Goal: Task Accomplishment & Management: Manage account settings

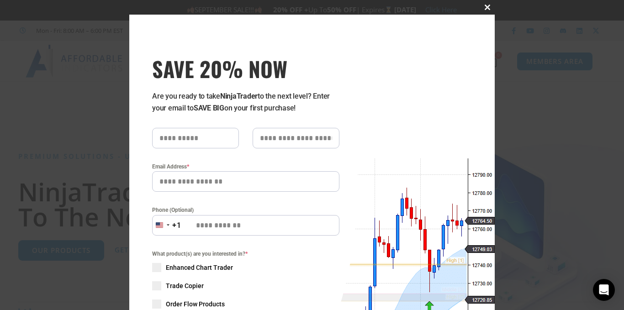
click at [485, 7] on span at bounding box center [487, 7] width 15 height 5
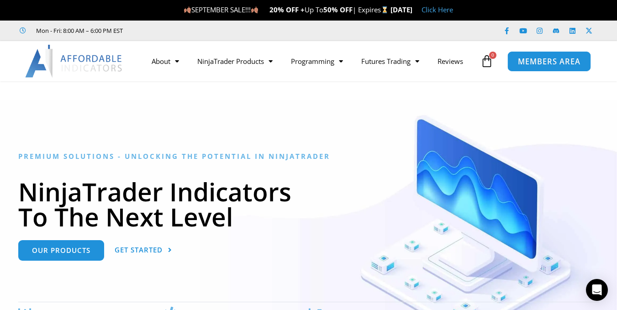
click at [555, 60] on span "MEMBERS AREA" at bounding box center [549, 62] width 63 height 8
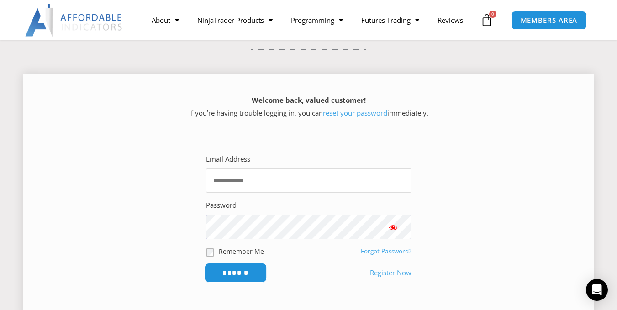
type input "**********"
click at [237, 272] on input "******" at bounding box center [235, 273] width 63 height 20
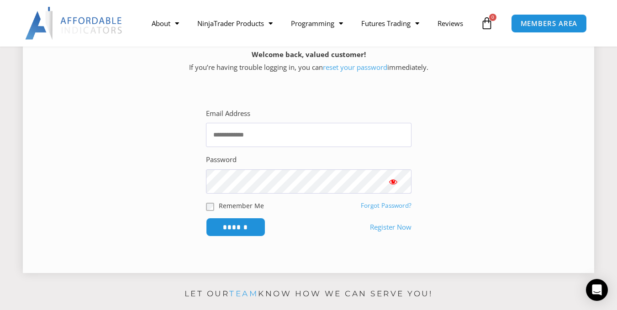
scroll to position [183, 0]
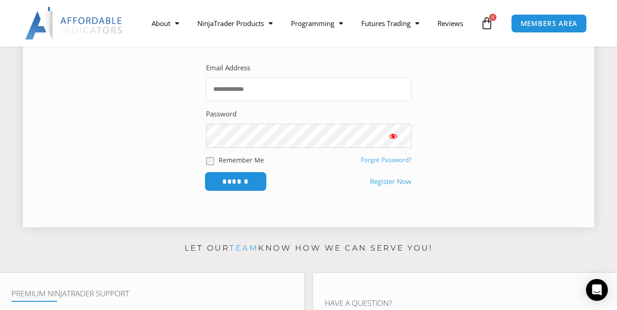
type input "**********"
click at [247, 178] on input "******" at bounding box center [235, 182] width 63 height 20
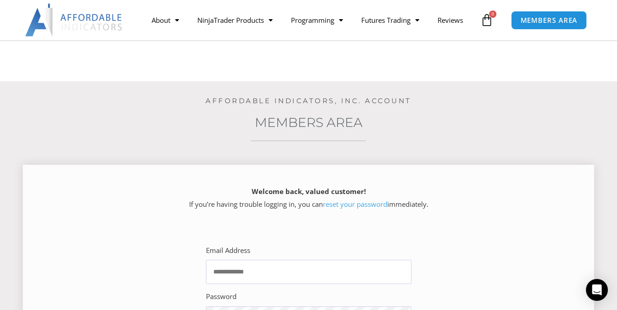
scroll to position [91, 0]
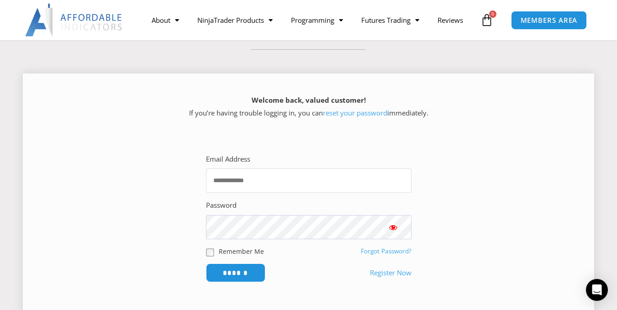
type input "**********"
click at [393, 228] on span "Show password" at bounding box center [393, 227] width 9 height 9
click at [361, 114] on link "reset your password" at bounding box center [355, 112] width 64 height 9
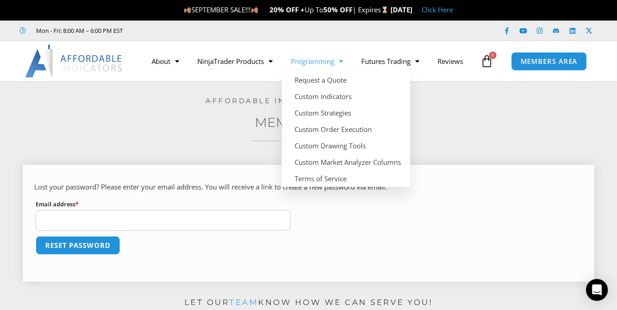
click at [103, 217] on input "Email address * Required" at bounding box center [163, 220] width 255 height 21
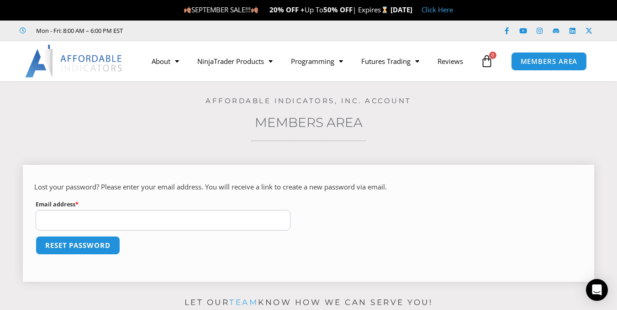
type input "**********"
click at [106, 244] on button "Reset password" at bounding box center [77, 246] width 89 height 20
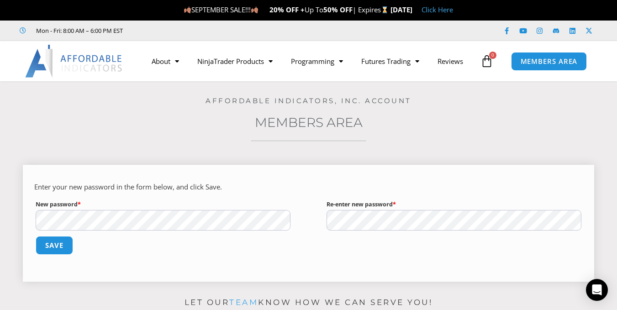
click at [36, 236] on button "Save" at bounding box center [54, 245] width 37 height 19
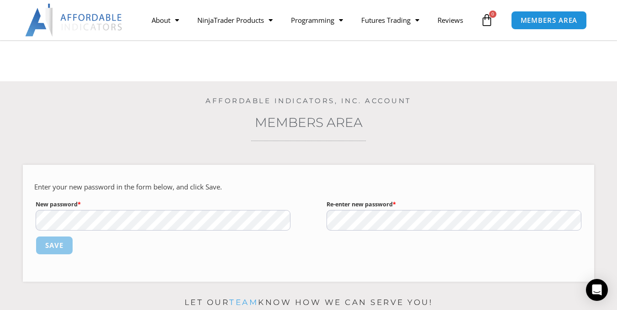
scroll to position [137, 0]
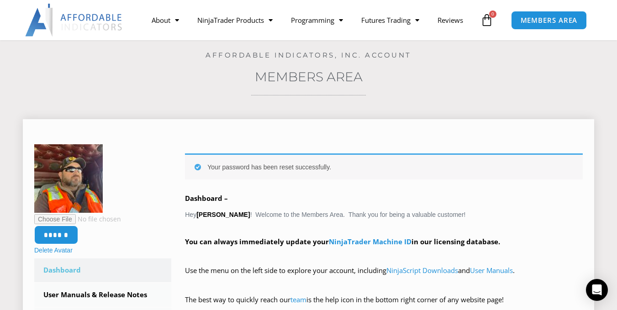
scroll to position [91, 0]
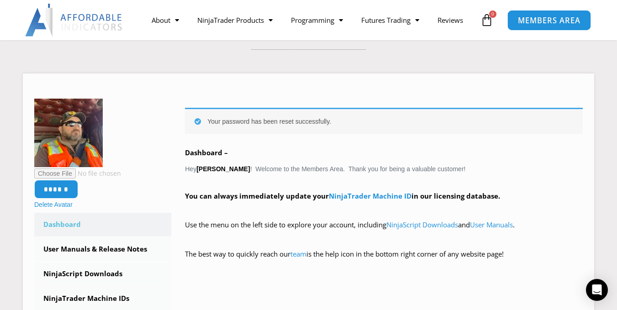
click at [548, 21] on span "MEMBERS AREA" at bounding box center [549, 20] width 63 height 8
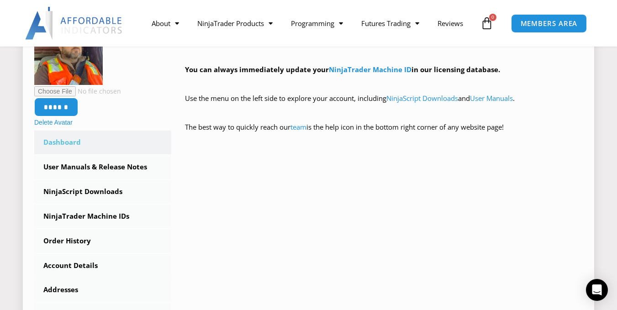
scroll to position [229, 0]
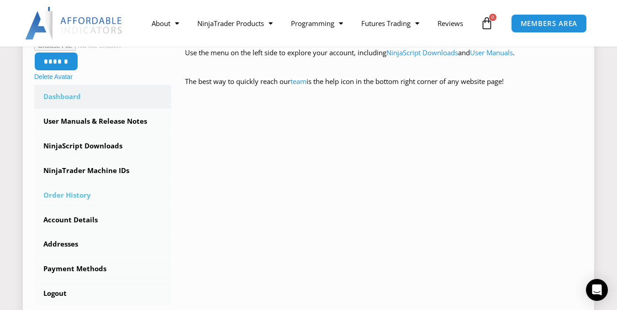
click at [58, 194] on link "Order History" at bounding box center [102, 196] width 137 height 24
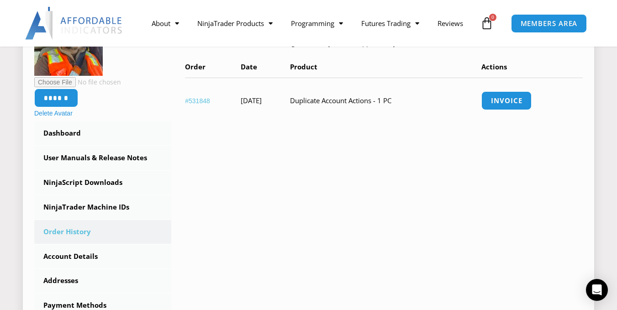
scroll to position [274, 0]
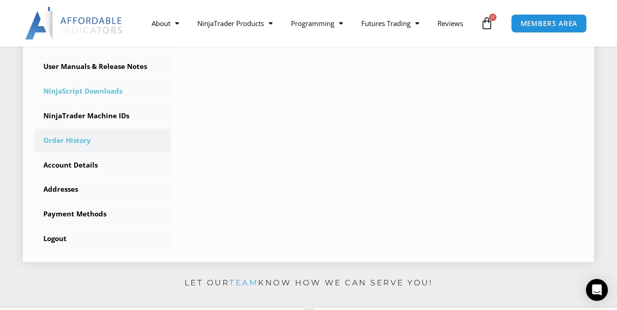
click at [95, 90] on link "NinjaScript Downloads" at bounding box center [102, 92] width 137 height 24
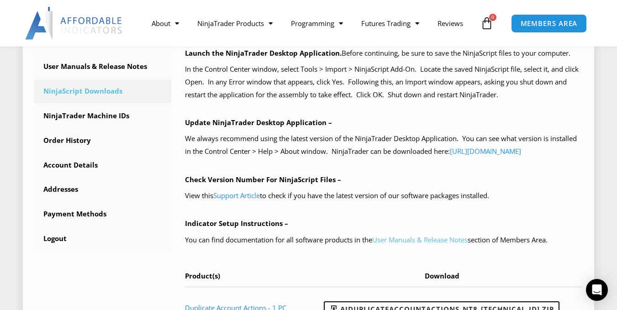
scroll to position [320, 0]
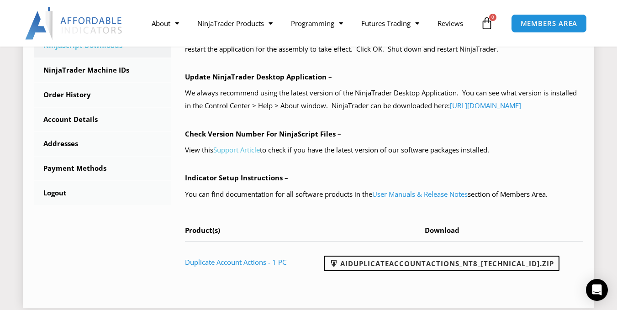
click at [233, 154] on link "Support Article" at bounding box center [236, 149] width 47 height 9
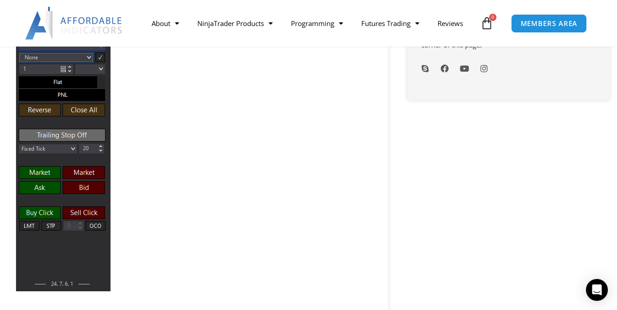
scroll to position [640, 0]
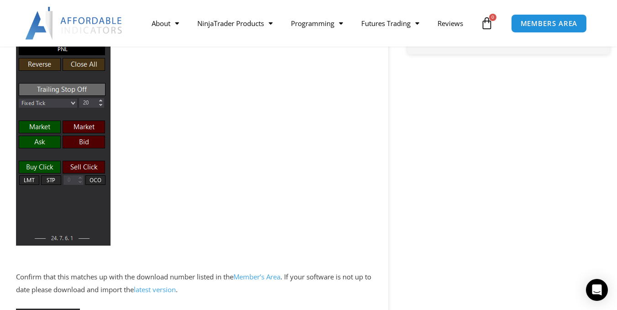
click at [162, 287] on link "latest version" at bounding box center [155, 289] width 42 height 9
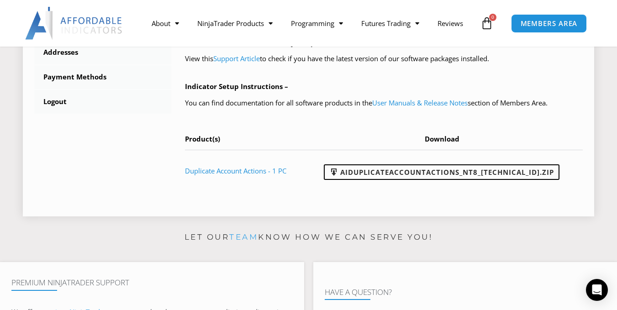
scroll to position [503, 0]
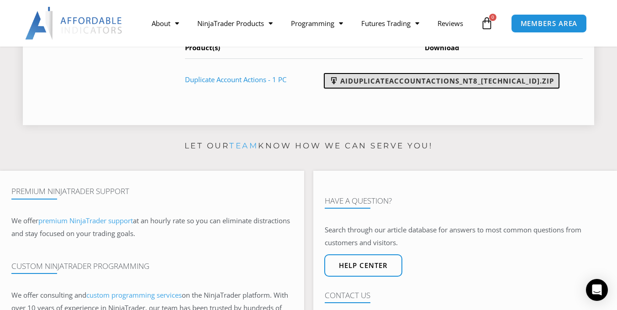
click at [462, 89] on link "AIDuplicateAccountActions_NT8_[TECHNICAL_ID].zip" at bounding box center [442, 81] width 236 height 16
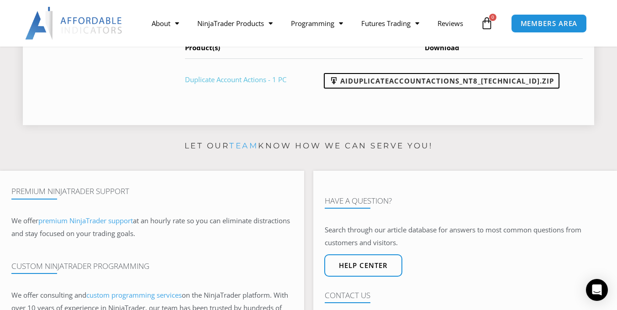
click at [256, 84] on link "Duplicate Account Actions - 1 PC" at bounding box center [235, 79] width 101 height 9
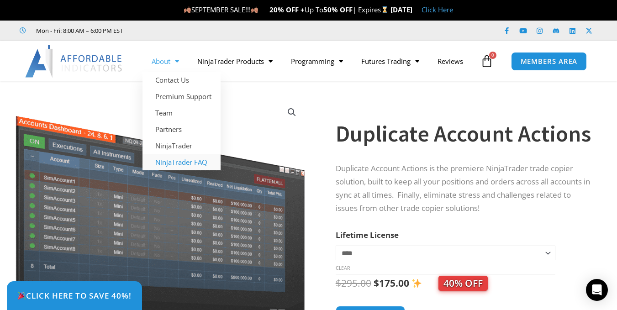
click at [176, 161] on link "NinjaTrader FAQ" at bounding box center [182, 162] width 78 height 16
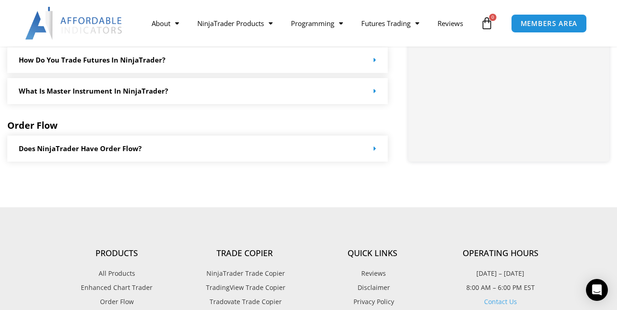
scroll to position [823, 0]
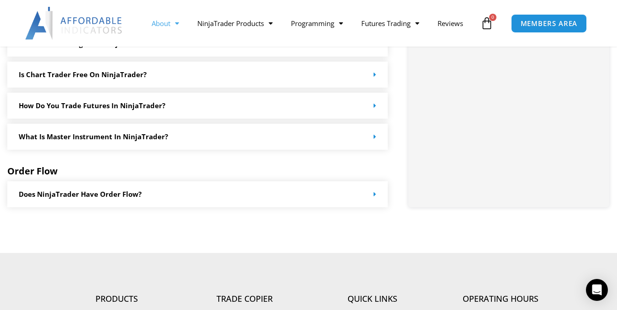
click at [170, 22] on link "About" at bounding box center [166, 23] width 46 height 21
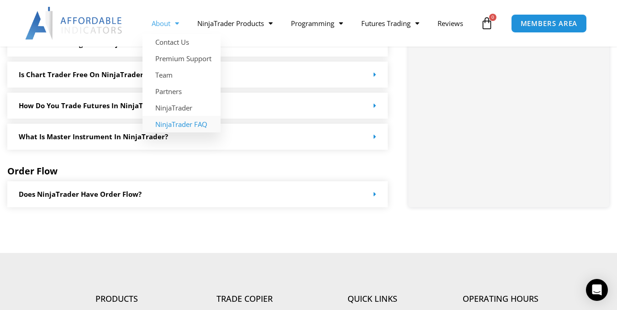
click at [176, 21] on span "Menu" at bounding box center [174, 24] width 9 height 16
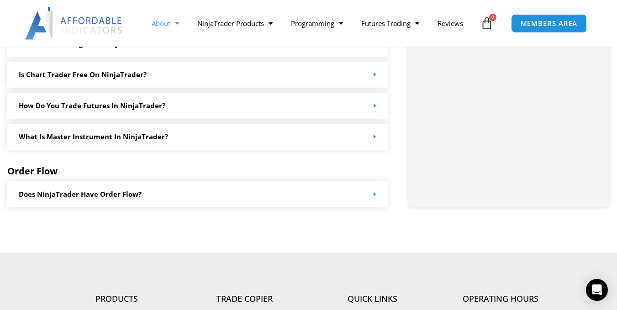
click at [174, 23] on span "Menu" at bounding box center [174, 24] width 9 height 16
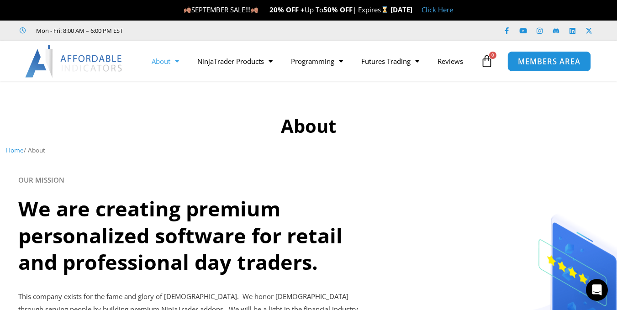
click at [548, 58] on span "MEMBERS AREA" at bounding box center [549, 62] width 63 height 8
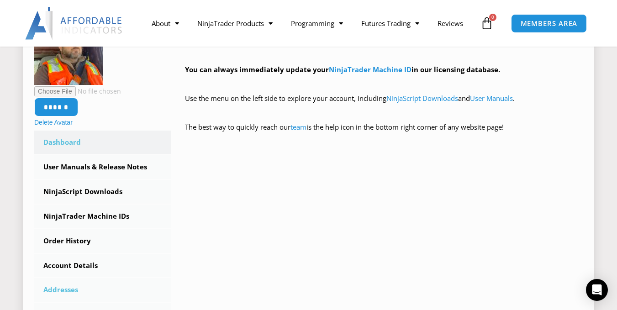
scroll to position [274, 0]
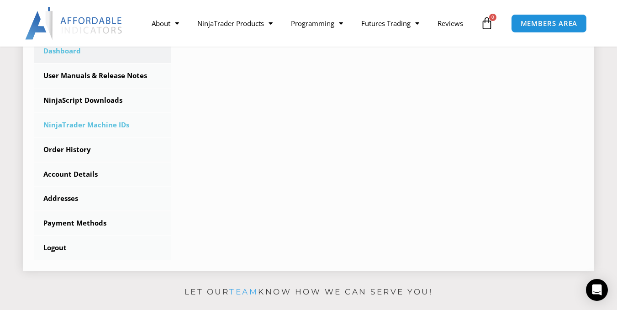
click at [93, 123] on link "NinjaTrader Machine IDs" at bounding box center [102, 125] width 137 height 24
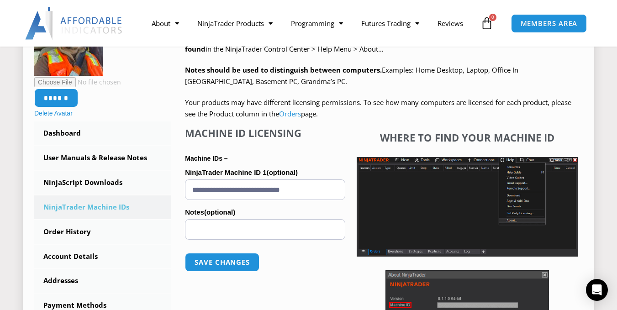
scroll to position [91, 0]
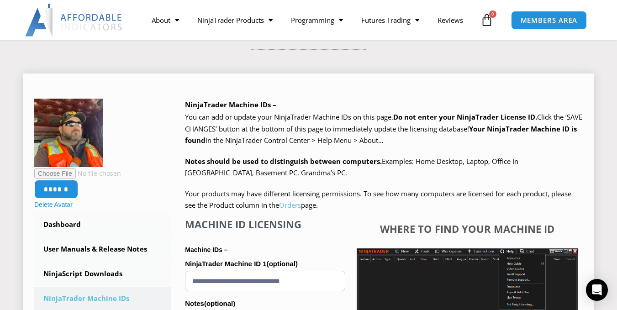
click at [288, 203] on link "Orders" at bounding box center [290, 205] width 22 height 9
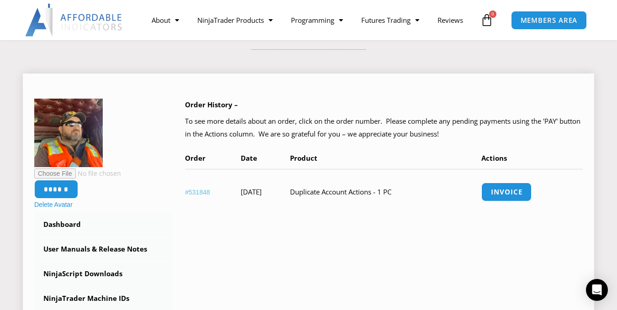
scroll to position [137, 0]
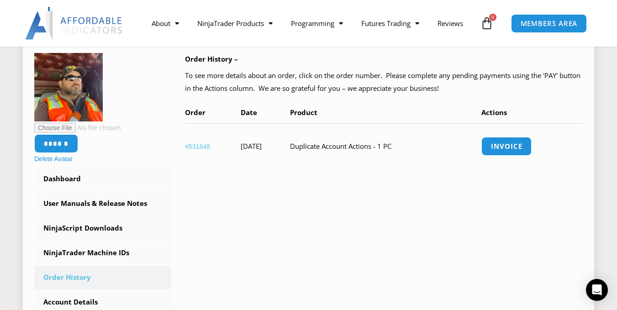
click at [196, 144] on link "#531848" at bounding box center [197, 146] width 25 height 7
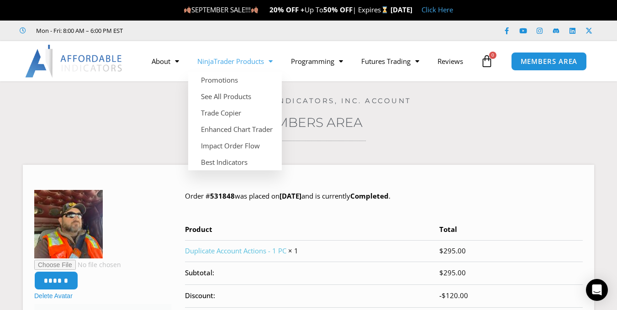
click at [271, 60] on span "Menu" at bounding box center [268, 61] width 9 height 16
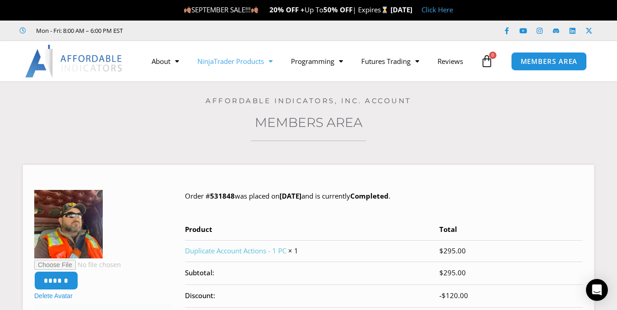
click at [271, 60] on span "Menu" at bounding box center [268, 61] width 9 height 16
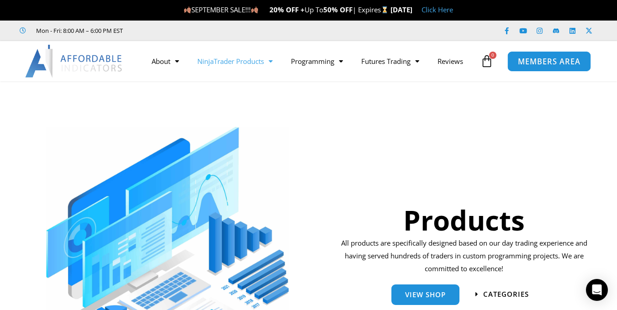
click at [537, 62] on span "MEMBERS AREA" at bounding box center [549, 62] width 63 height 8
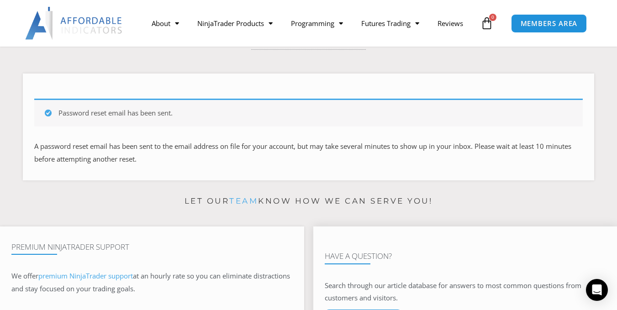
scroll to position [274, 0]
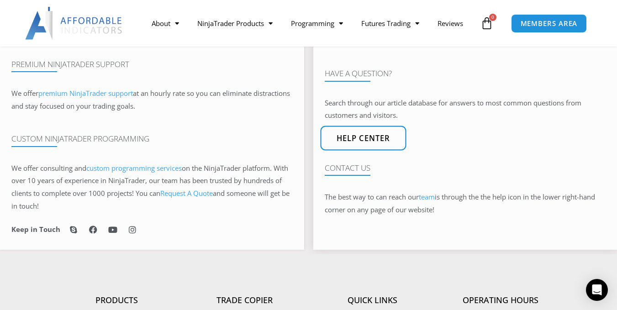
click at [383, 140] on span "Help center" at bounding box center [363, 138] width 54 height 8
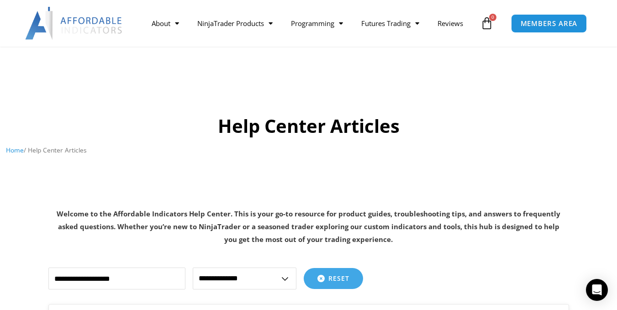
scroll to position [137, 0]
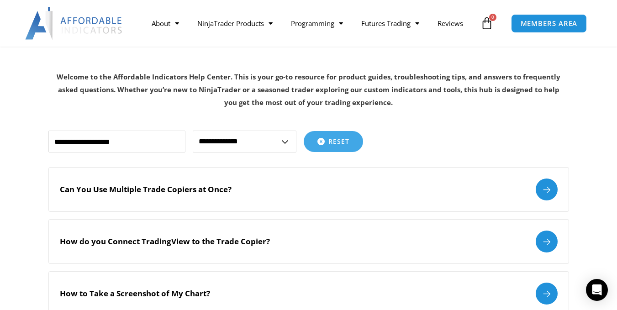
click at [286, 151] on select "**********" at bounding box center [245, 142] width 104 height 22
select select "**********"
click at [193, 131] on select "**********" at bounding box center [245, 142] width 104 height 22
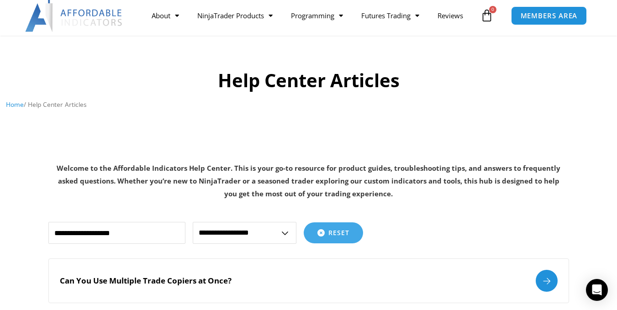
scroll to position [0, 0]
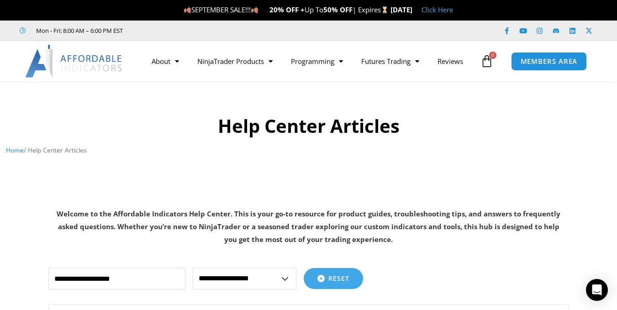
click at [453, 8] on link "Click Here" at bounding box center [438, 9] width 32 height 9
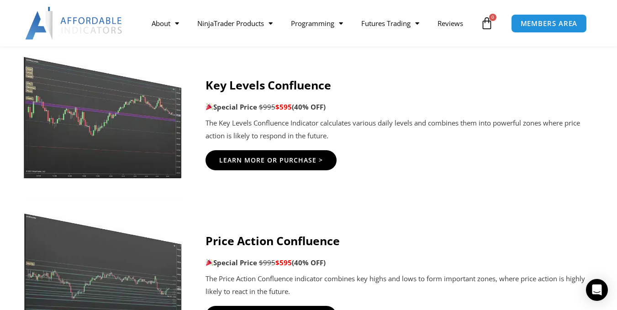
scroll to position [1143, 0]
